Goal: Task Accomplishment & Management: Use online tool/utility

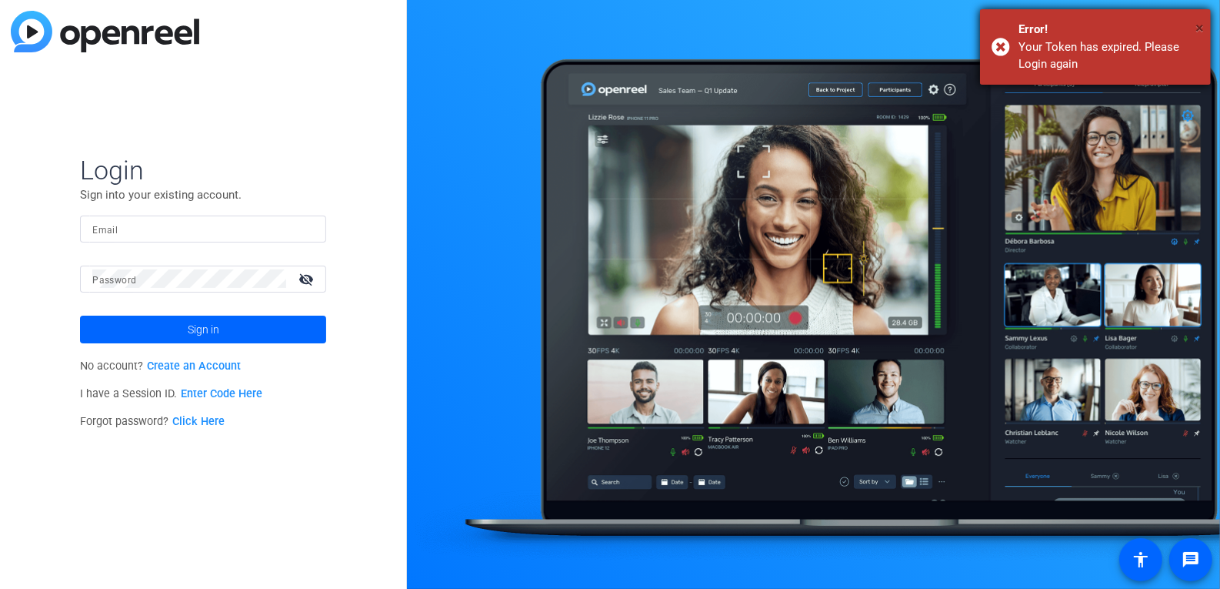
click at [1199, 23] on span "×" at bounding box center [1200, 27] width 8 height 18
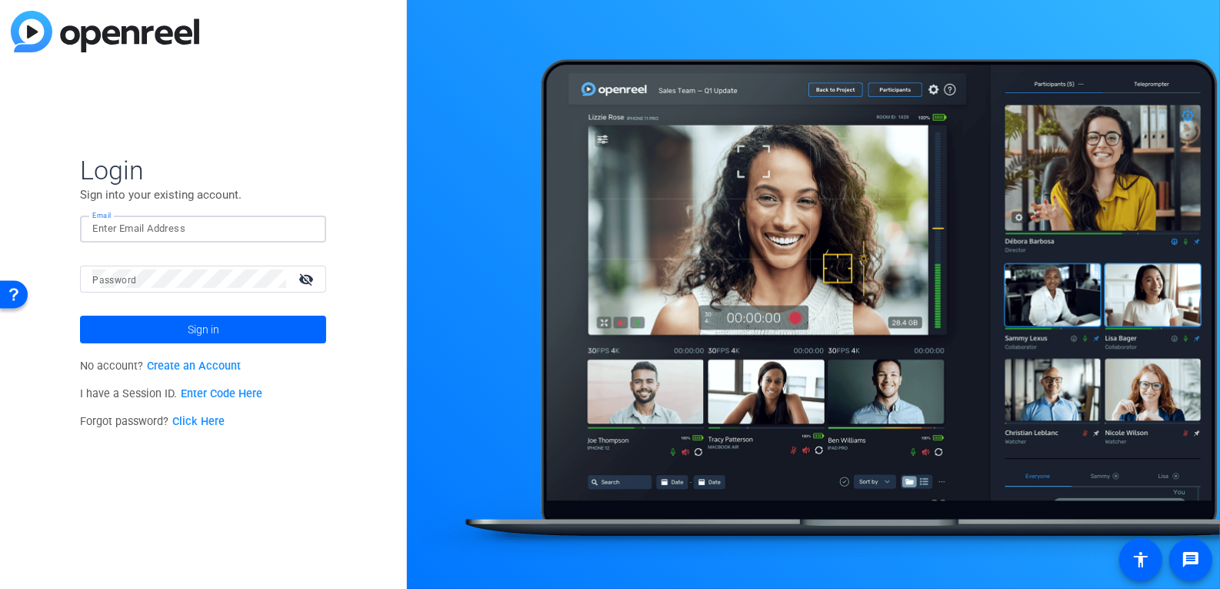
click at [160, 224] on input "Email" at bounding box center [203, 228] width 222 height 18
type input "[EMAIL_ADDRESS][DOMAIN_NAME]"
click at [202, 322] on span "Sign in" at bounding box center [204, 329] width 32 height 38
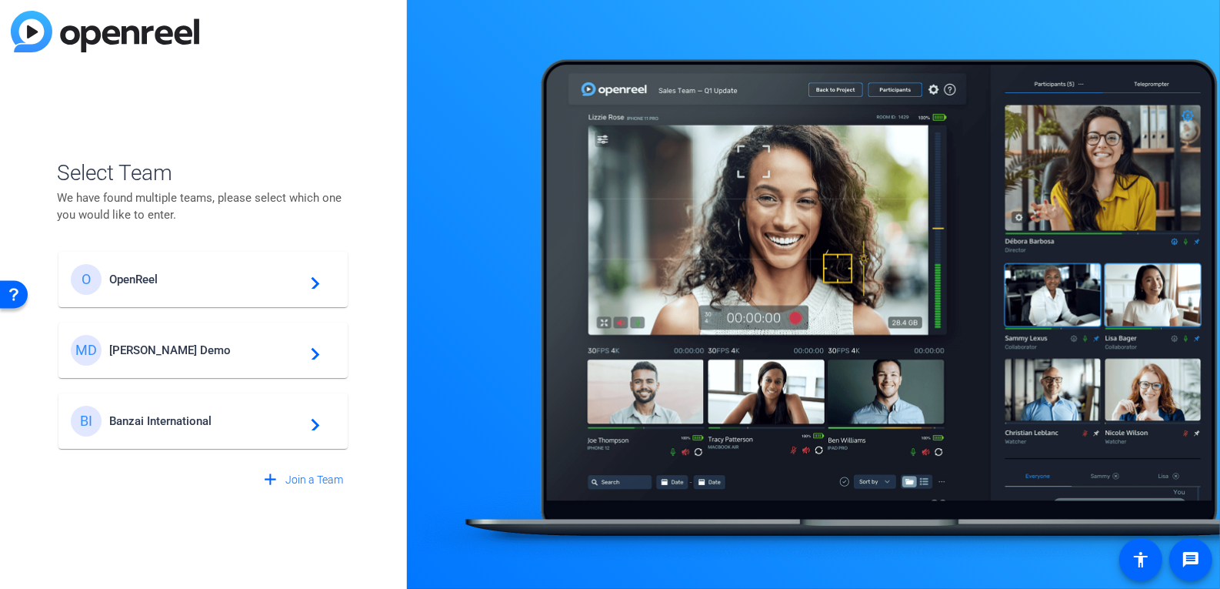
click at [149, 279] on span "OpenReel" at bounding box center [205, 279] width 192 height 14
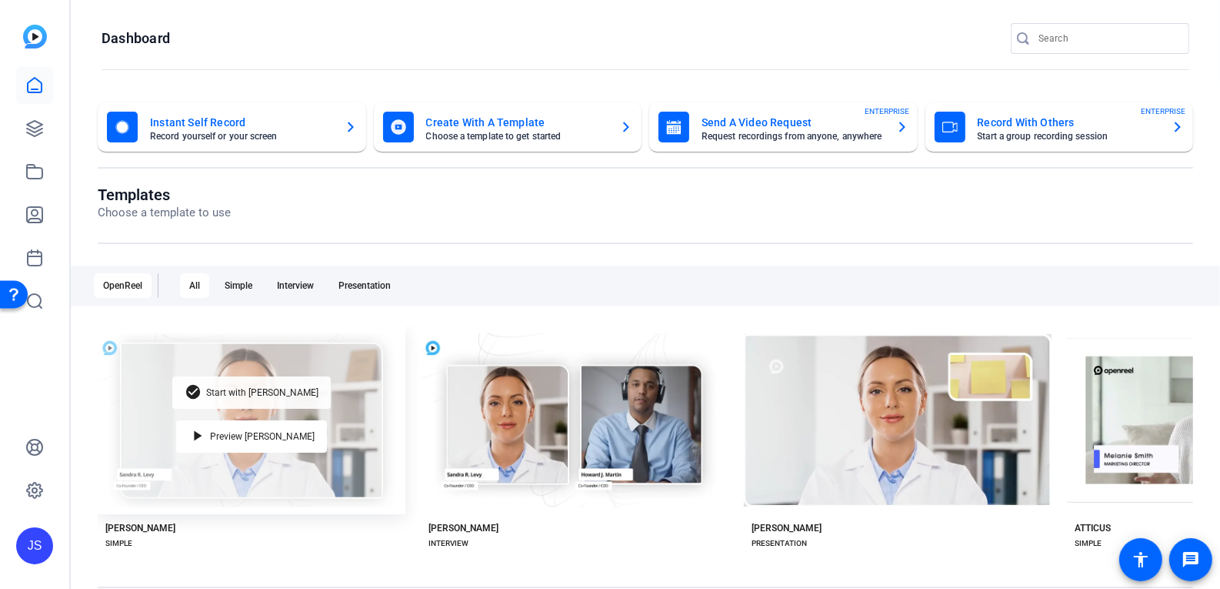
click at [258, 394] on span "Start with [PERSON_NAME]" at bounding box center [262, 392] width 112 height 9
